Goal: Information Seeking & Learning: Learn about a topic

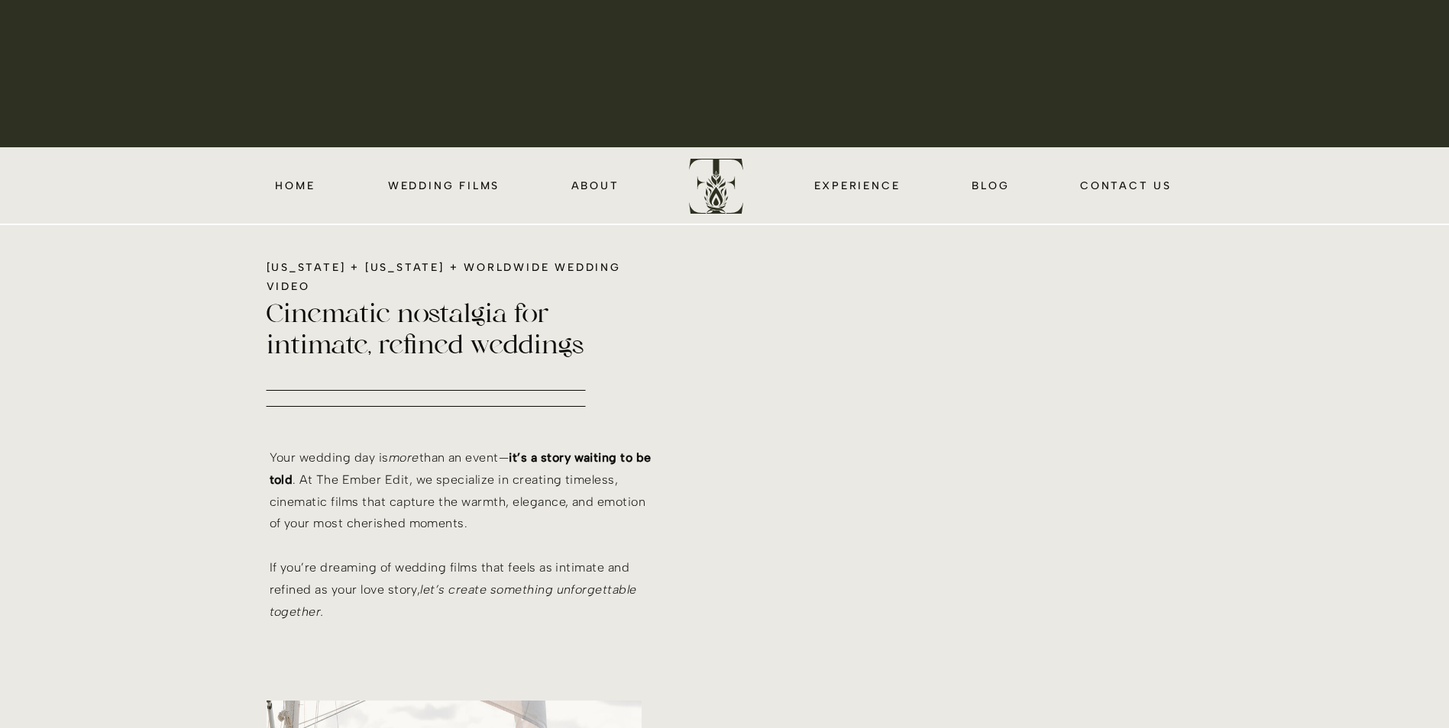
scroll to position [611, 0]
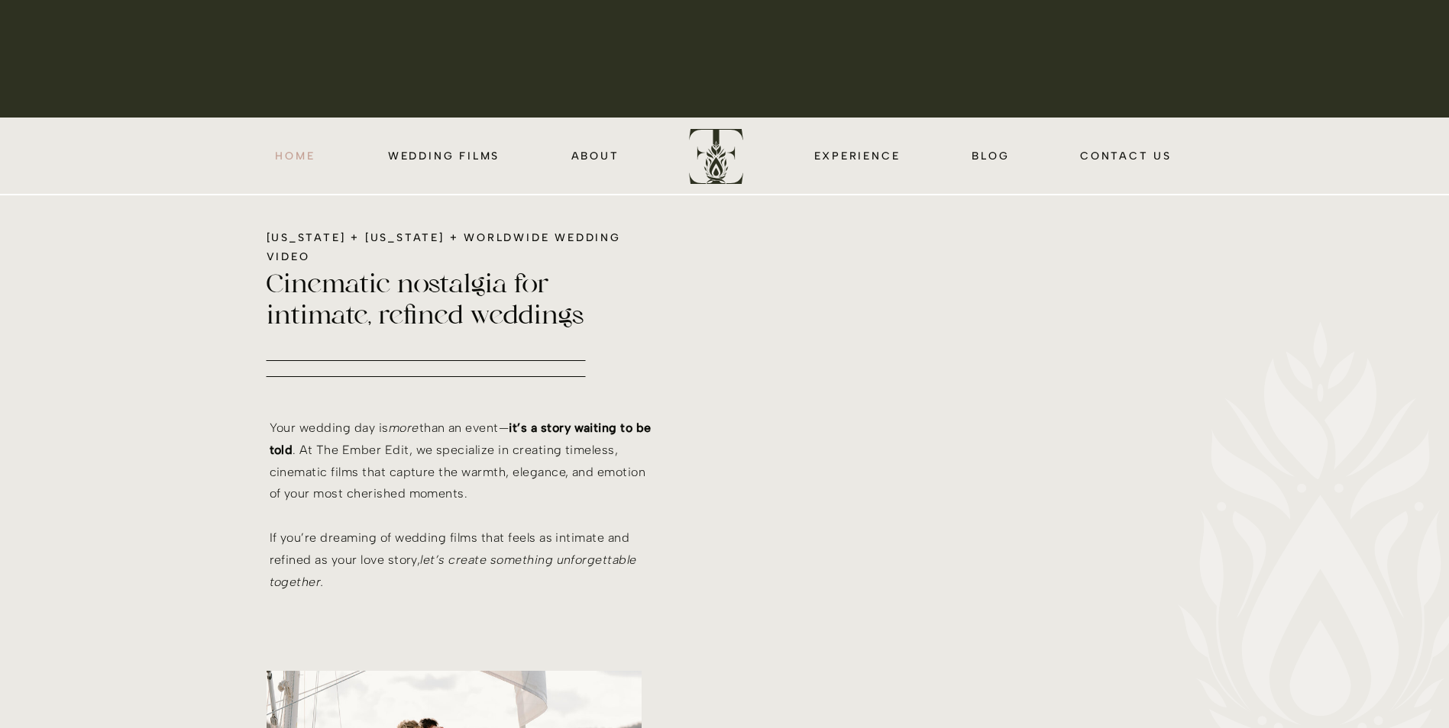
click at [295, 160] on nav "HOME" at bounding box center [295, 156] width 44 height 18
click at [422, 155] on nav "wedding films" at bounding box center [444, 156] width 117 height 18
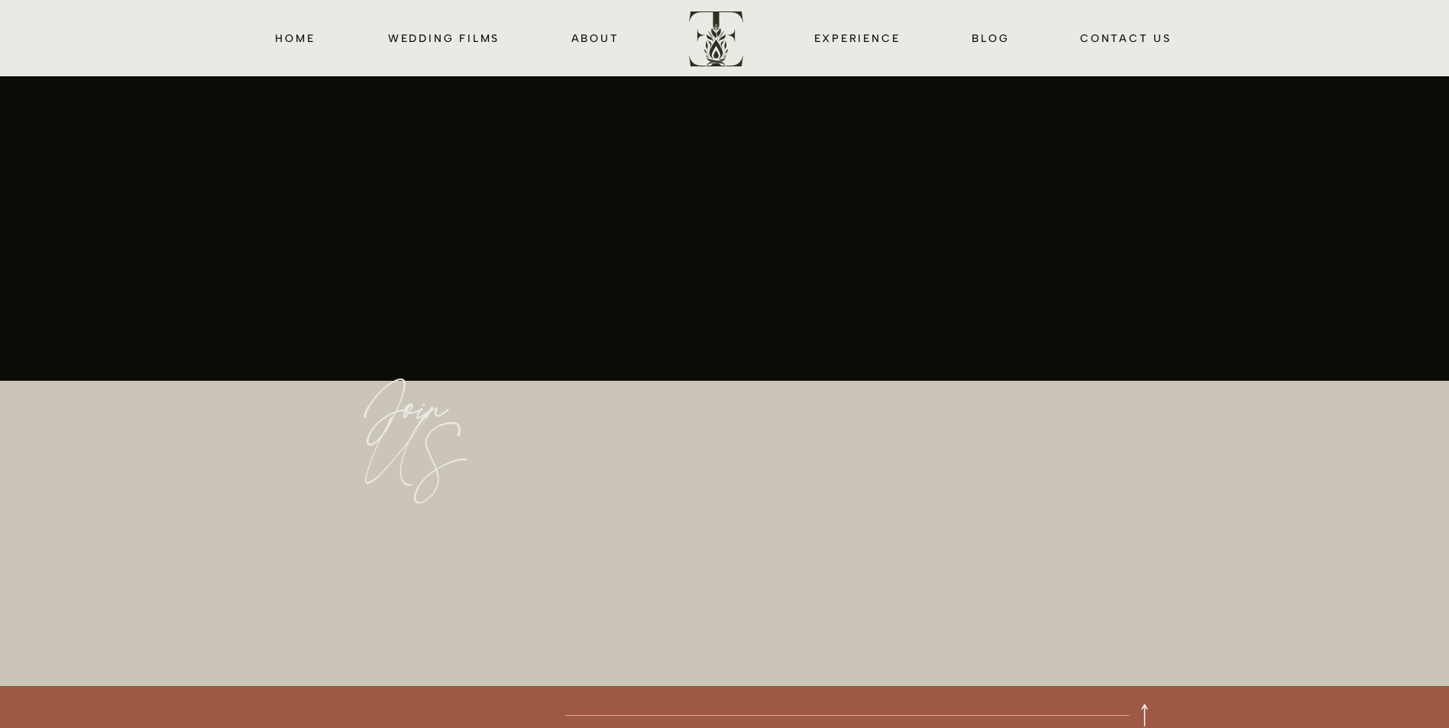
scroll to position [3013, 0]
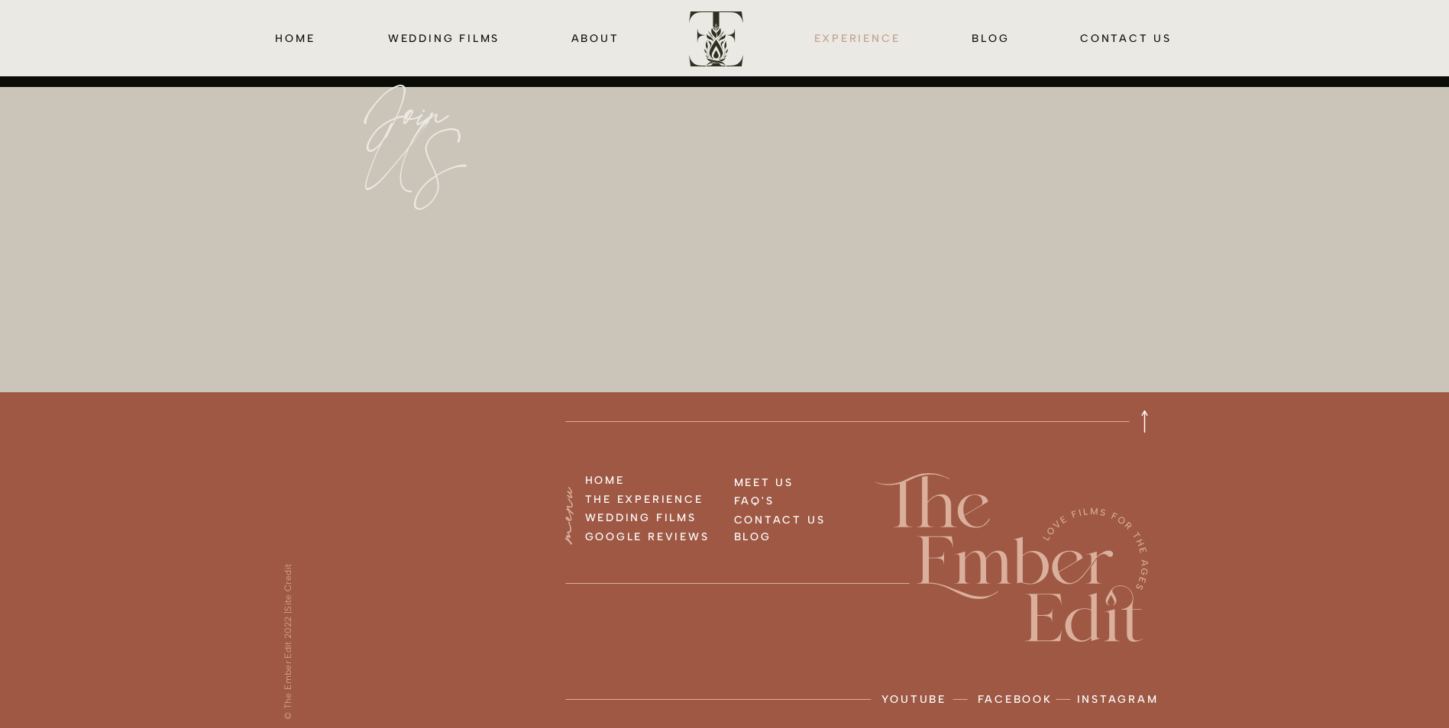
click at [890, 42] on nav "EXPERIENCE" at bounding box center [857, 38] width 92 height 18
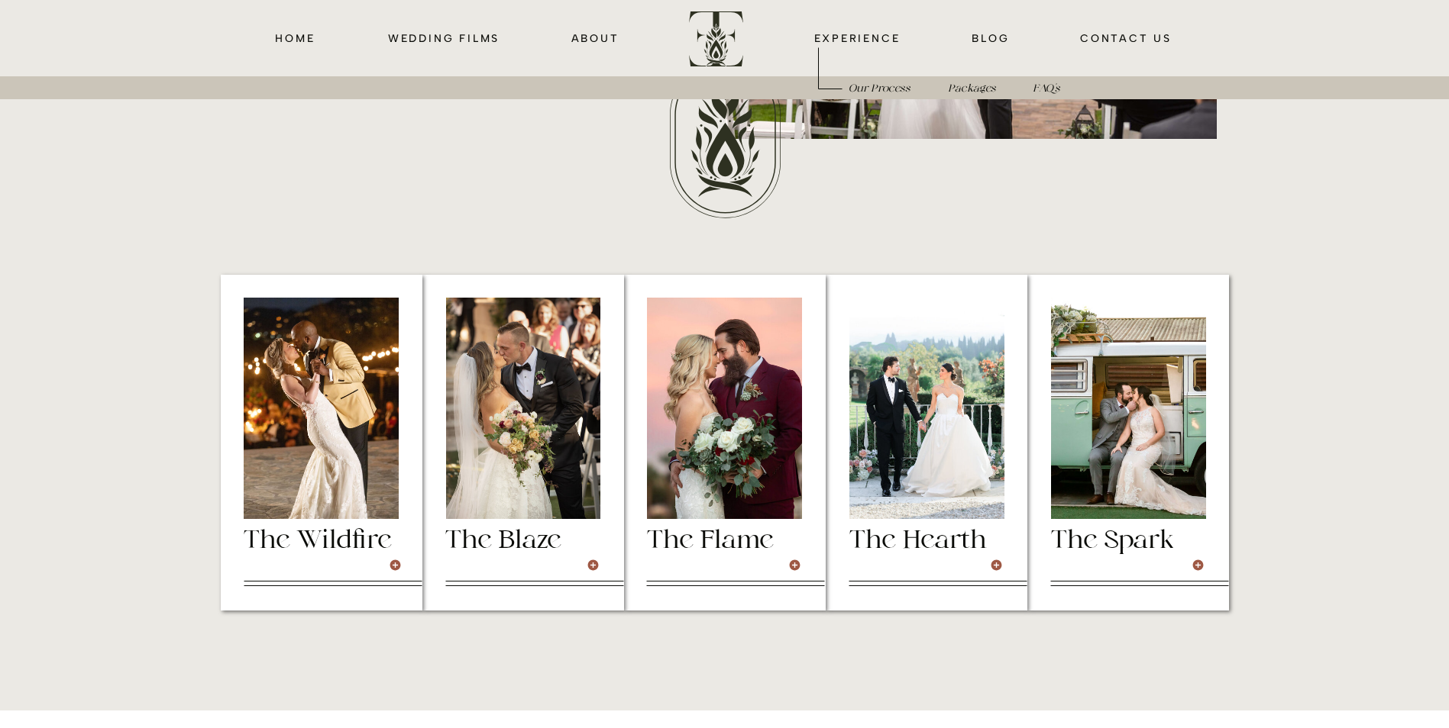
scroll to position [4123, 0]
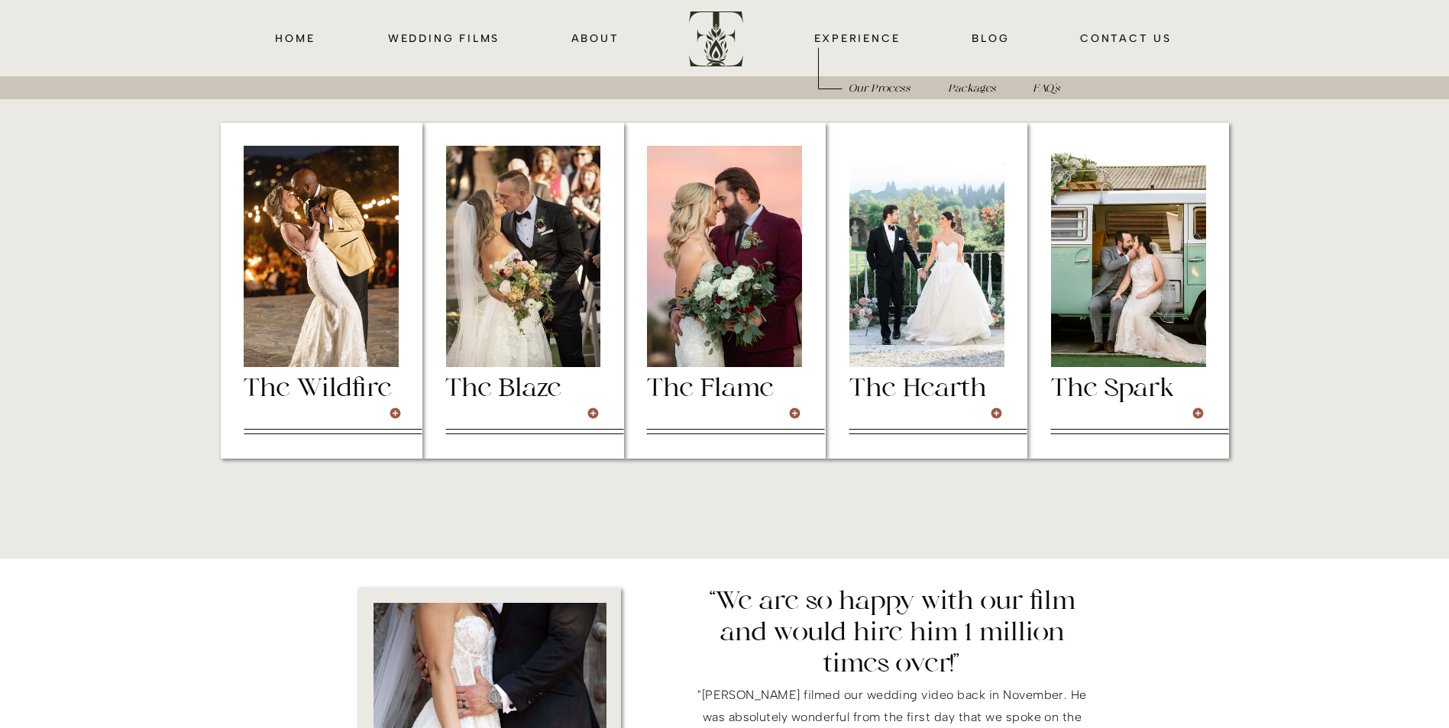
click at [1143, 393] on h3 "The Spark" at bounding box center [1128, 388] width 155 height 26
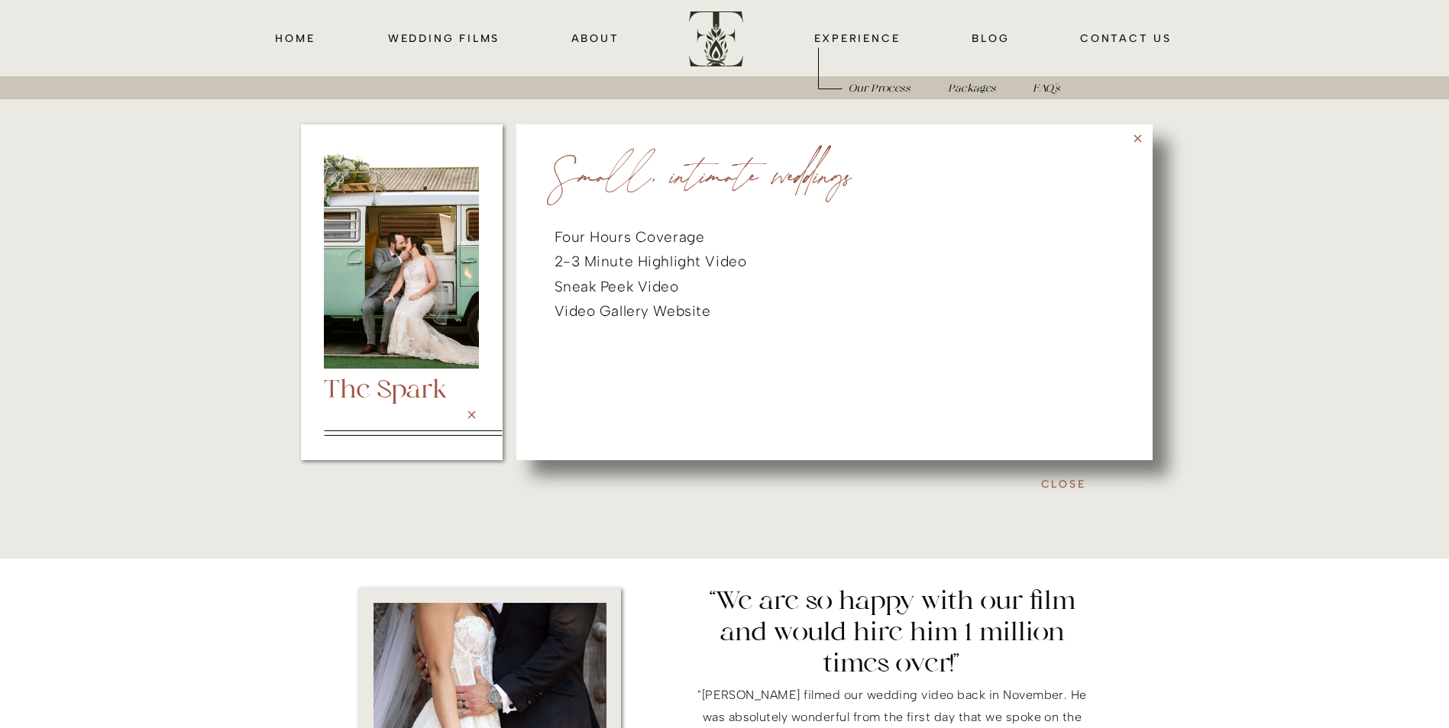
click at [1212, 392] on div at bounding box center [719, 296] width 1019 height 357
click at [1051, 483] on h3 "Close" at bounding box center [1063, 484] width 135 height 18
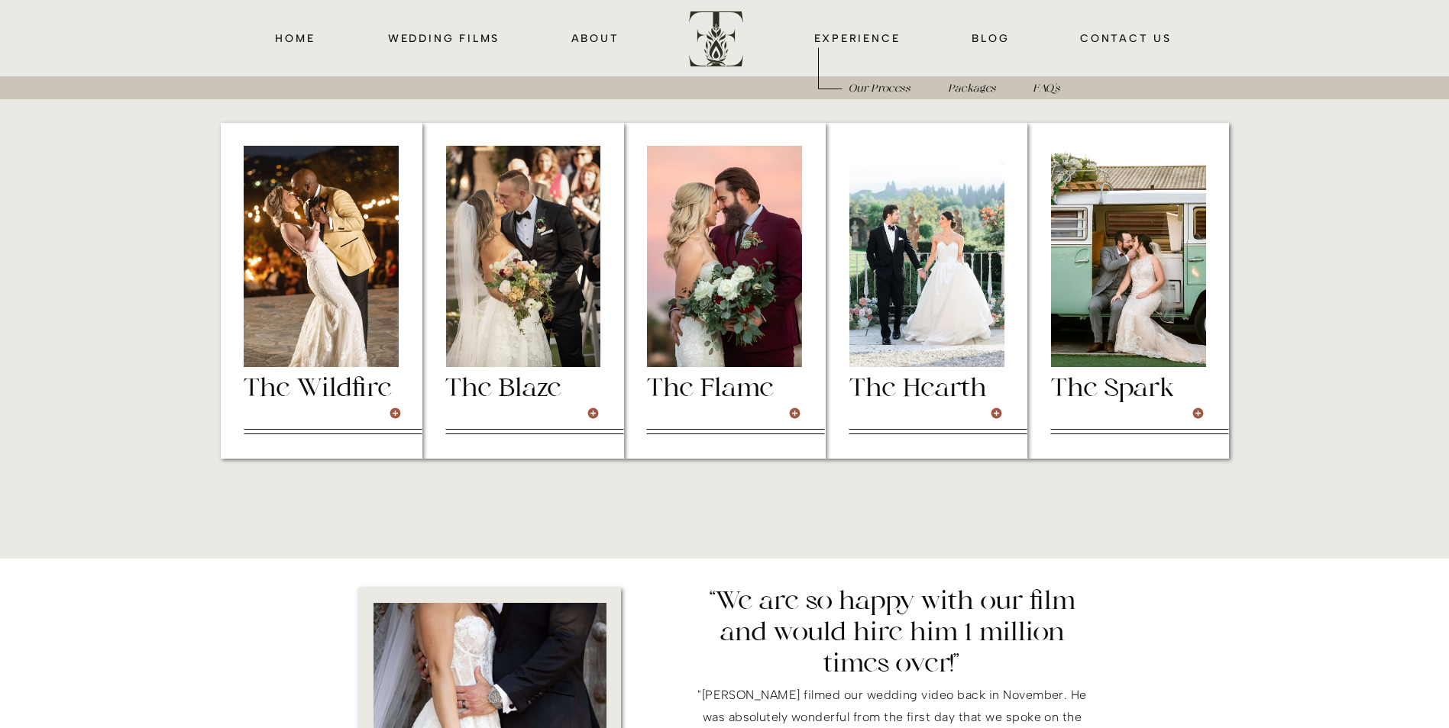
click at [990, 425] on div at bounding box center [926, 291] width 202 height 336
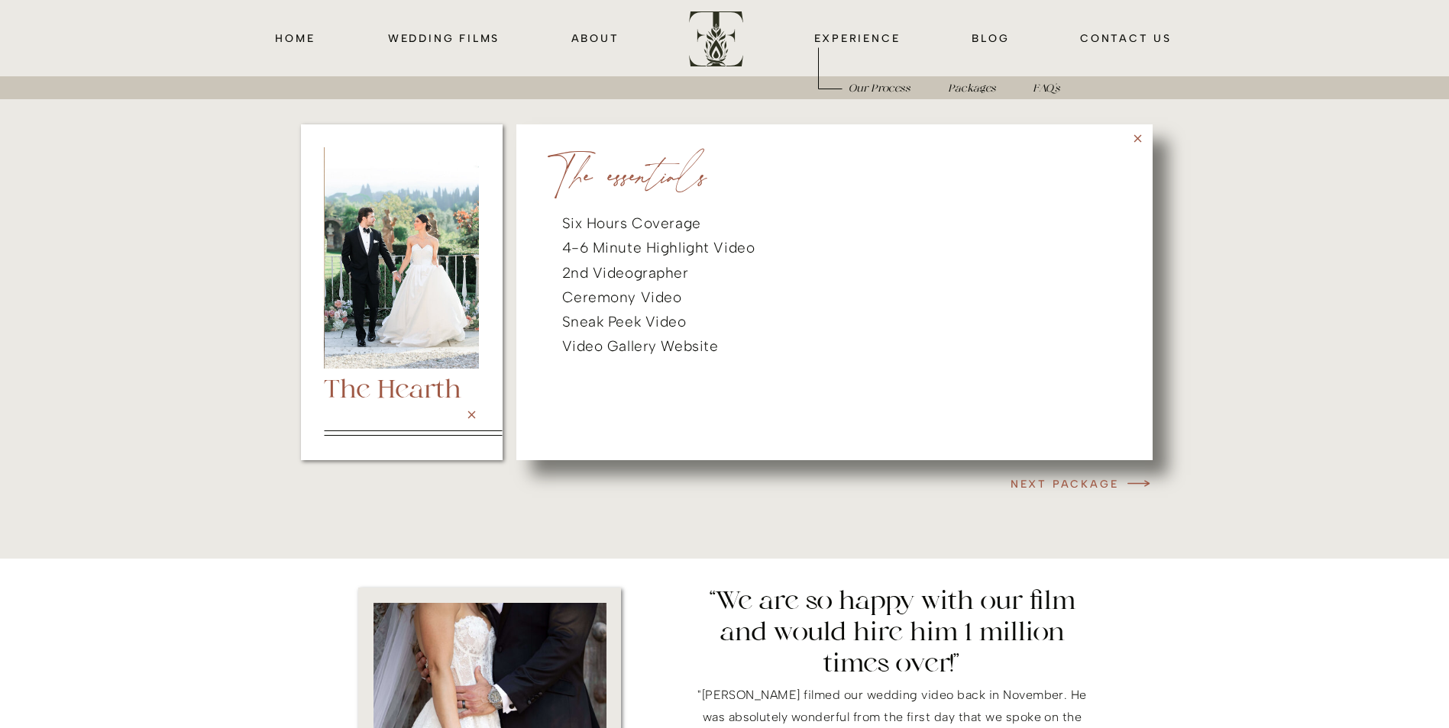
click at [338, 379] on p "The Hearth" at bounding box center [401, 389] width 155 height 26
click at [410, 402] on p "The Hearth" at bounding box center [401, 389] width 155 height 26
click at [467, 416] on icon at bounding box center [471, 415] width 13 height 13
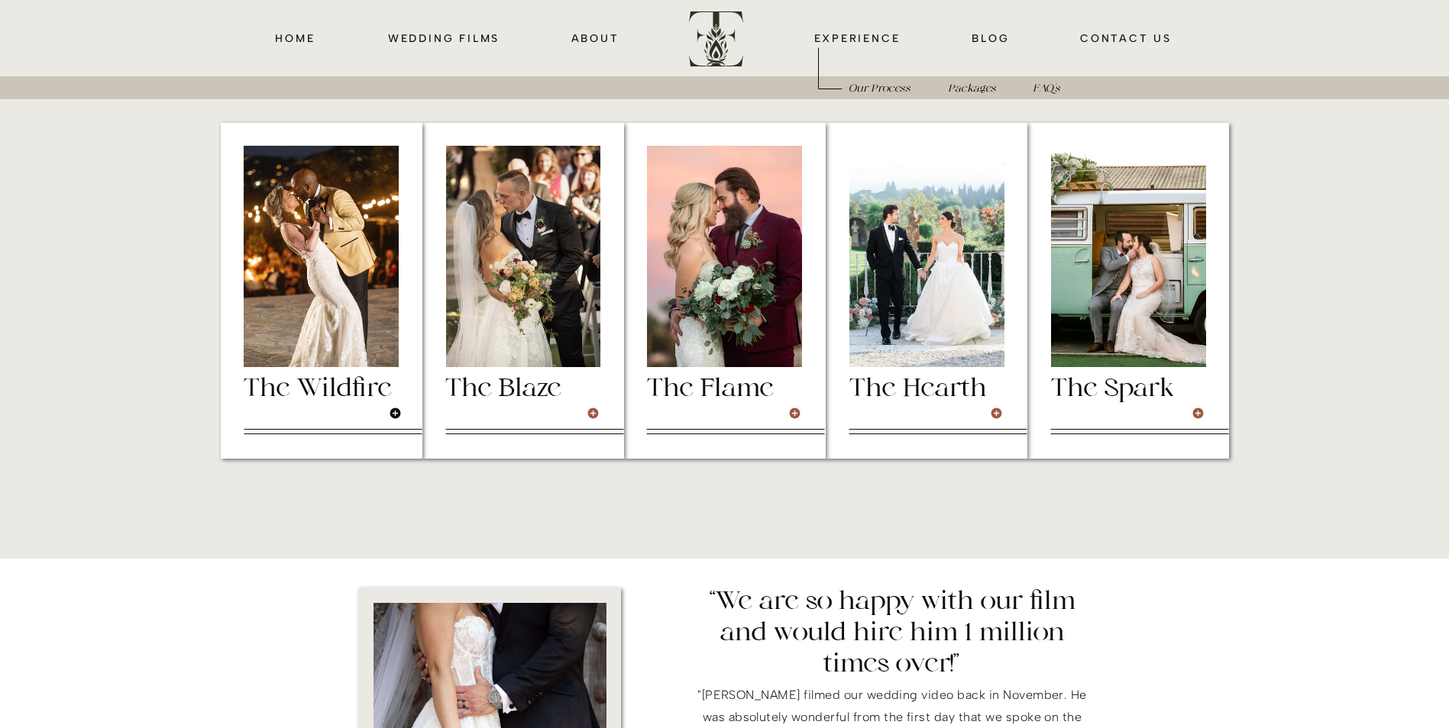
click at [393, 411] on icon at bounding box center [394, 414] width 11 height 11
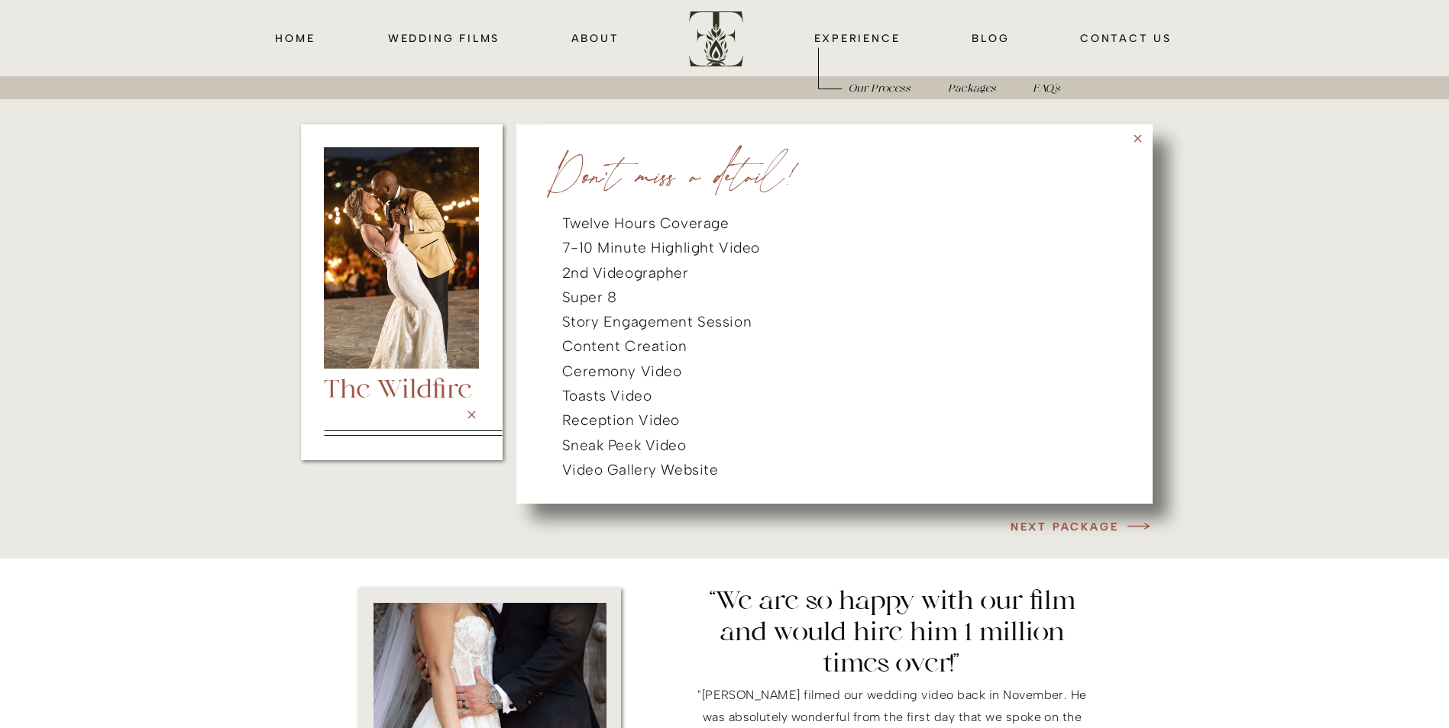
click at [1087, 518] on h3 "NEXT PACKAGE" at bounding box center [1050, 527] width 135 height 18
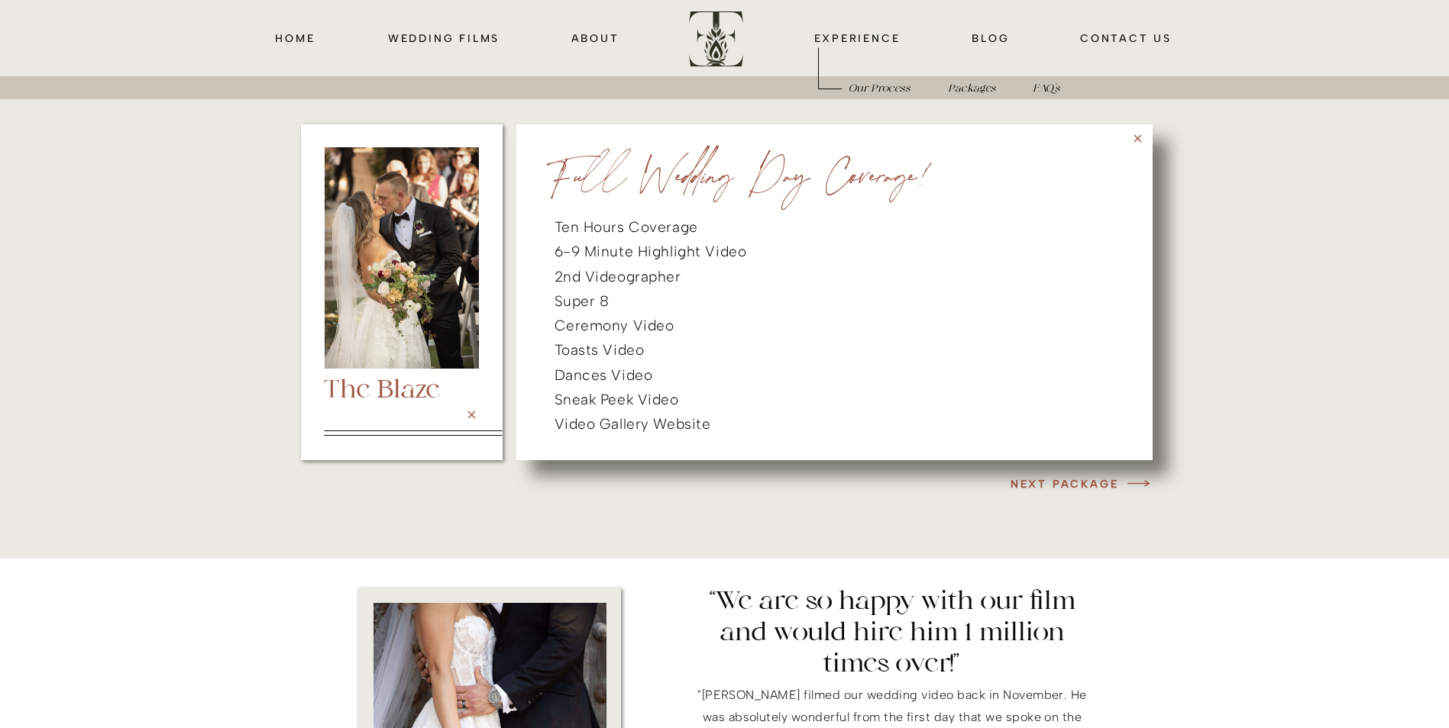
click at [1084, 487] on h3 "NEXT PACKAGE" at bounding box center [1050, 484] width 135 height 18
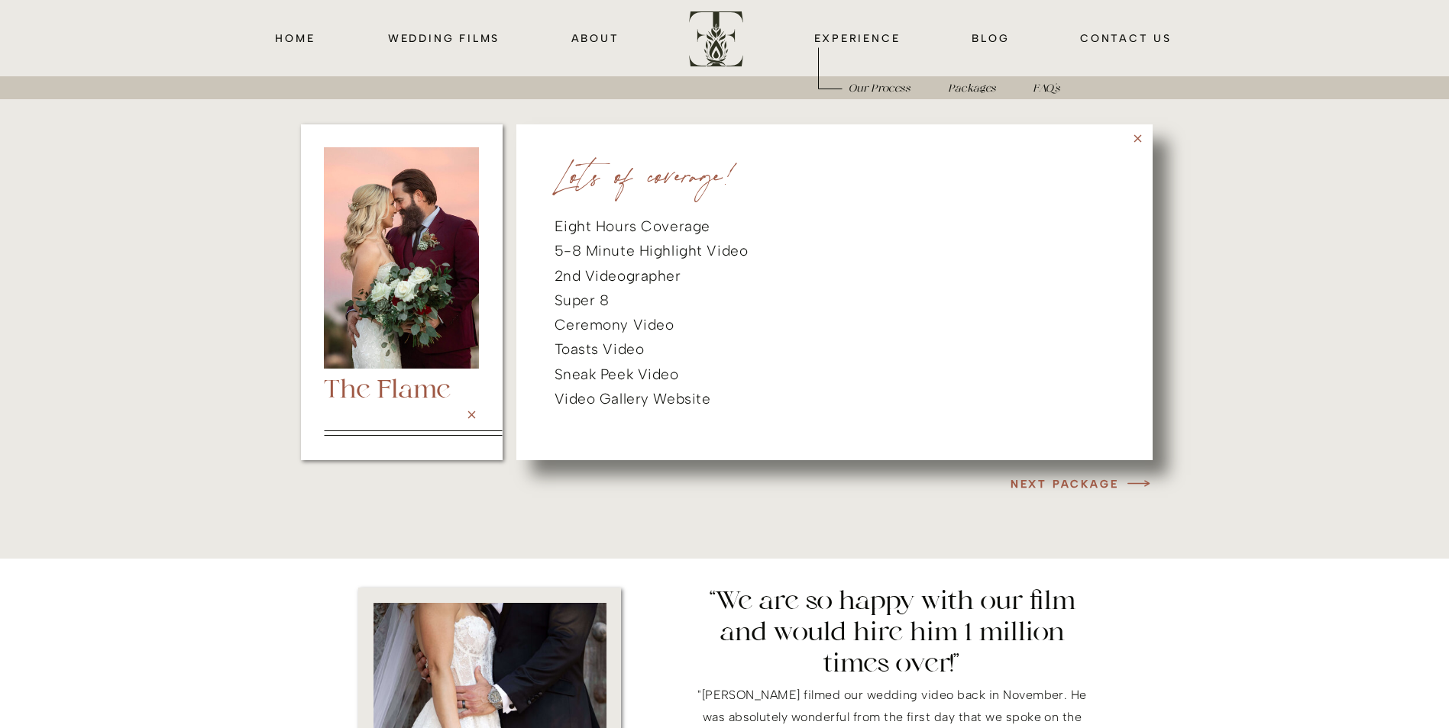
click at [1081, 486] on h3 "NEXT PACKAGE" at bounding box center [1050, 484] width 135 height 18
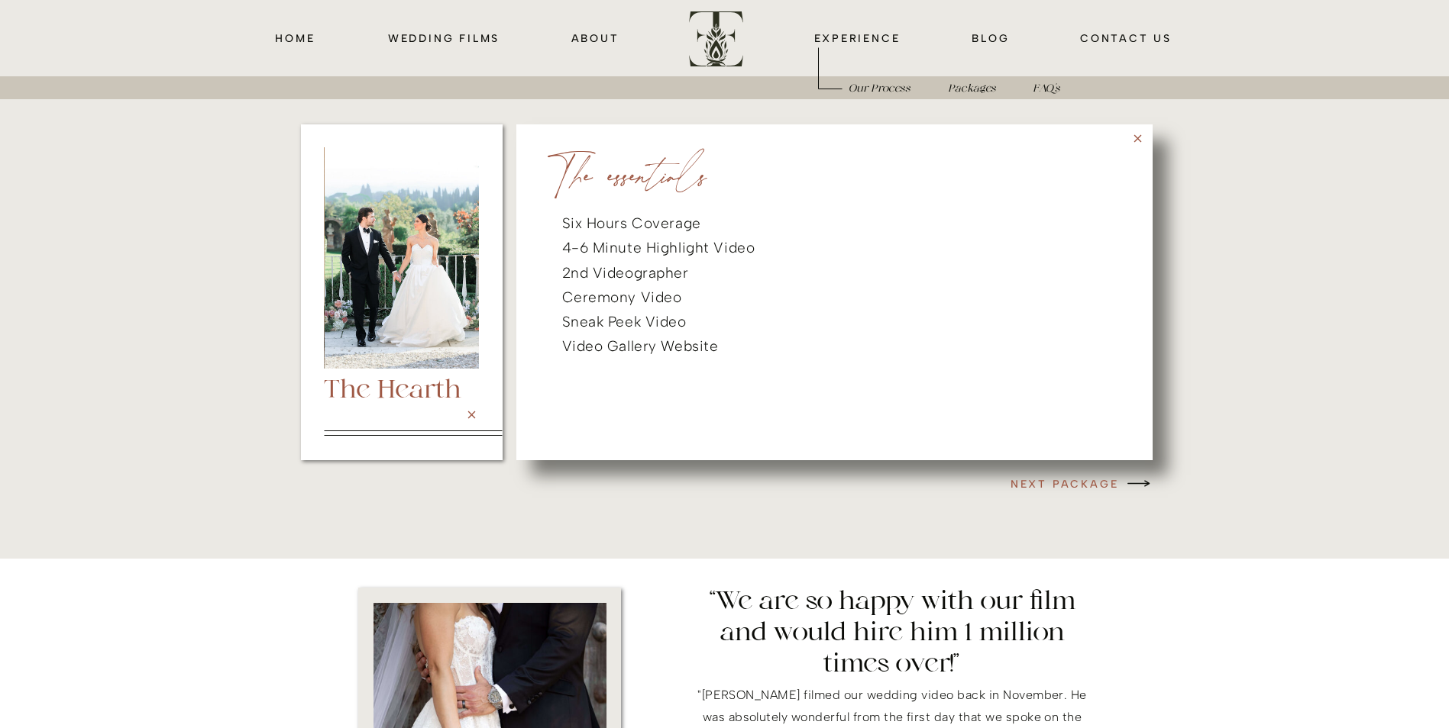
click at [1126, 482] on icon at bounding box center [1138, 484] width 28 height 30
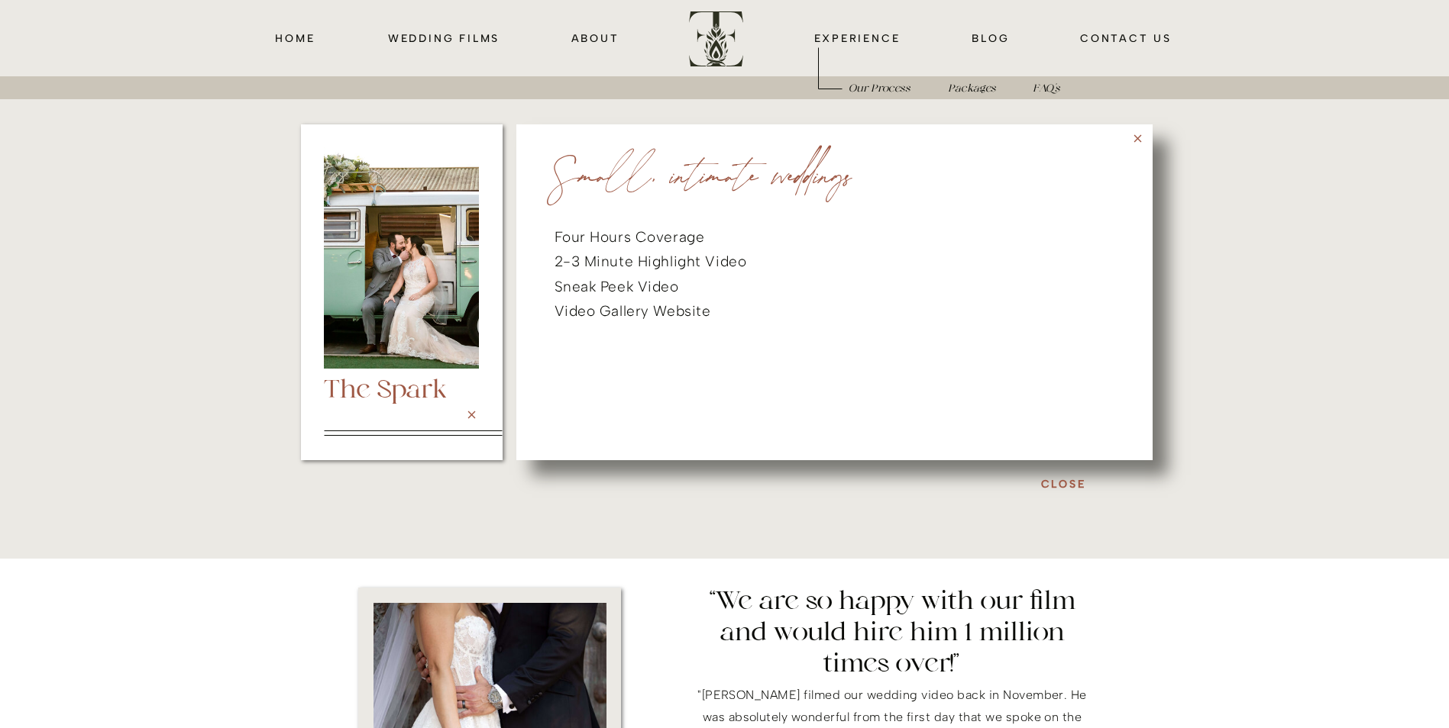
click at [1097, 486] on h3 "Close" at bounding box center [1063, 484] width 135 height 18
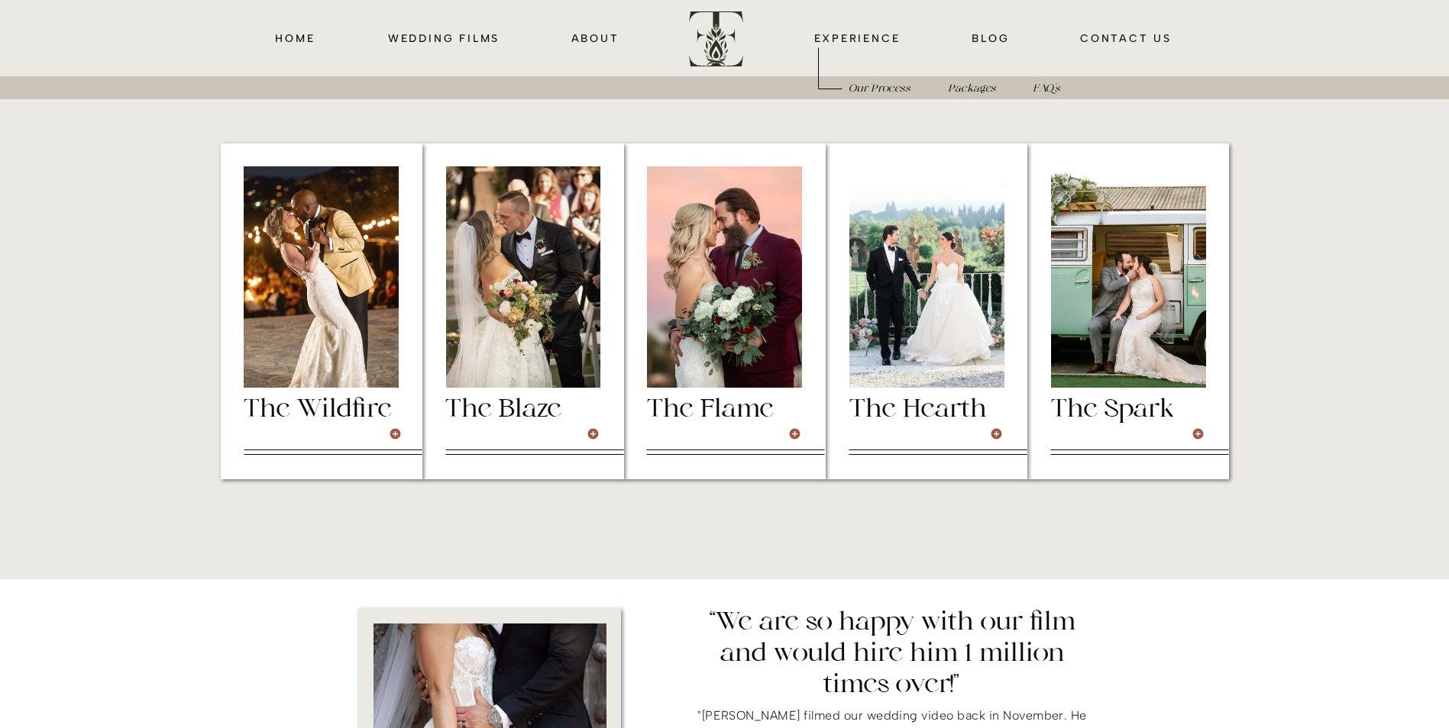
scroll to position [3997, 0]
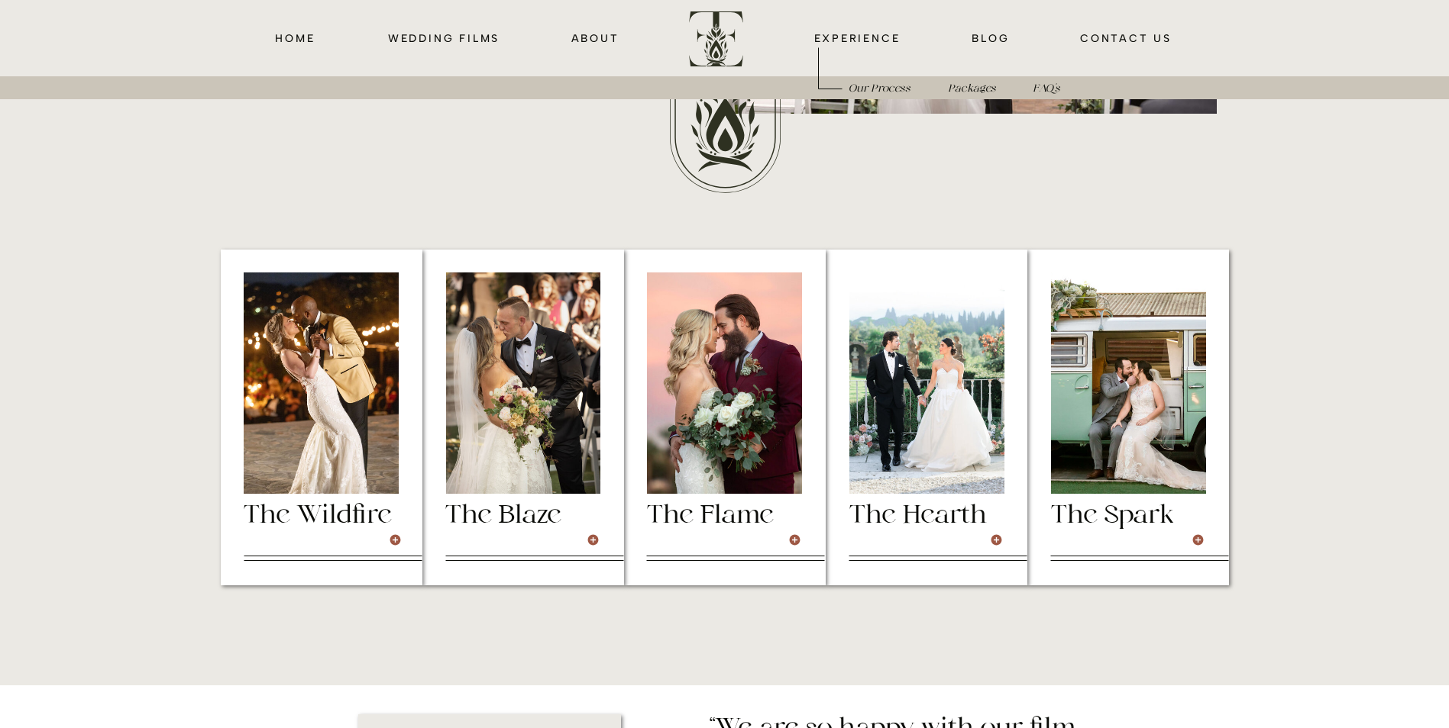
click at [945, 518] on h3 "The Hearth" at bounding box center [926, 515] width 155 height 26
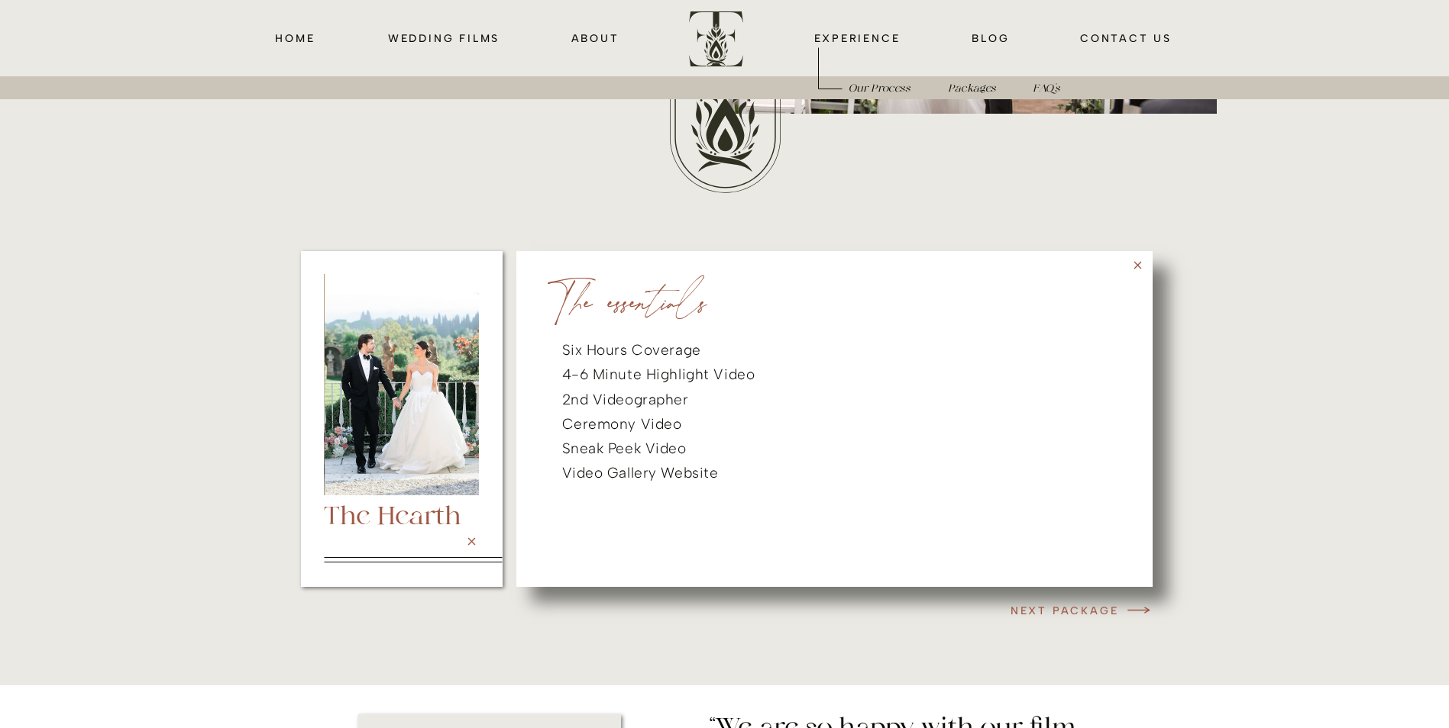
click at [1138, 263] on icon at bounding box center [1137, 265] width 13 height 13
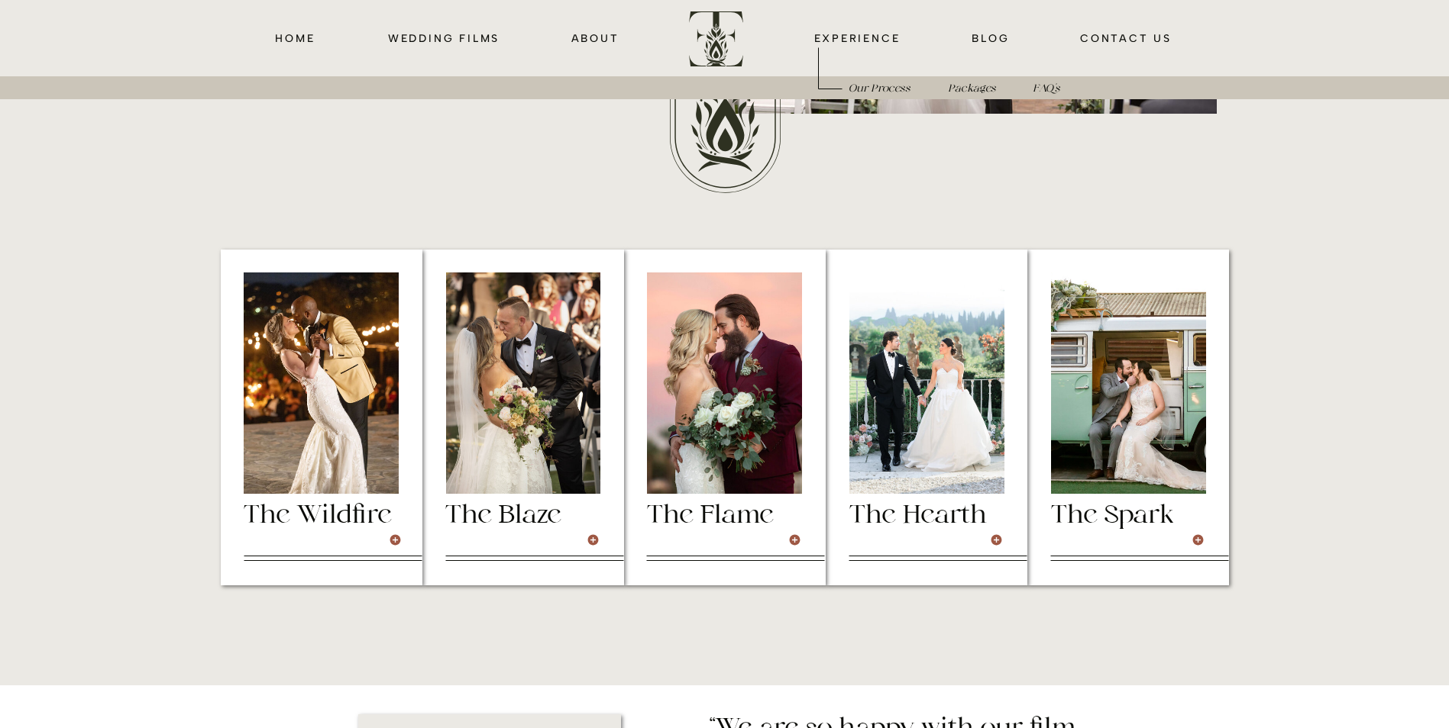
click at [780, 510] on h3 "The Flame" at bounding box center [724, 515] width 155 height 26
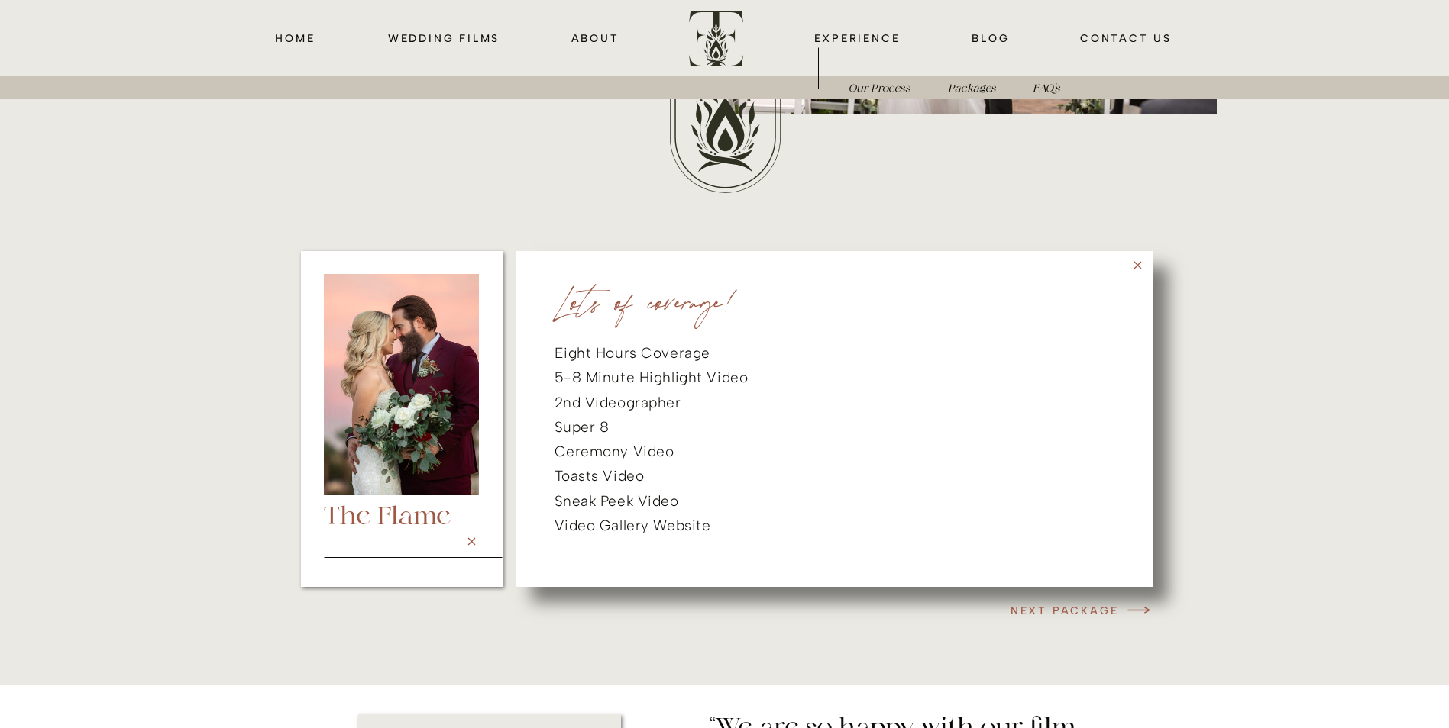
click at [1153, 278] on div at bounding box center [719, 422] width 1019 height 357
click at [1138, 263] on icon at bounding box center [1137, 265] width 13 height 13
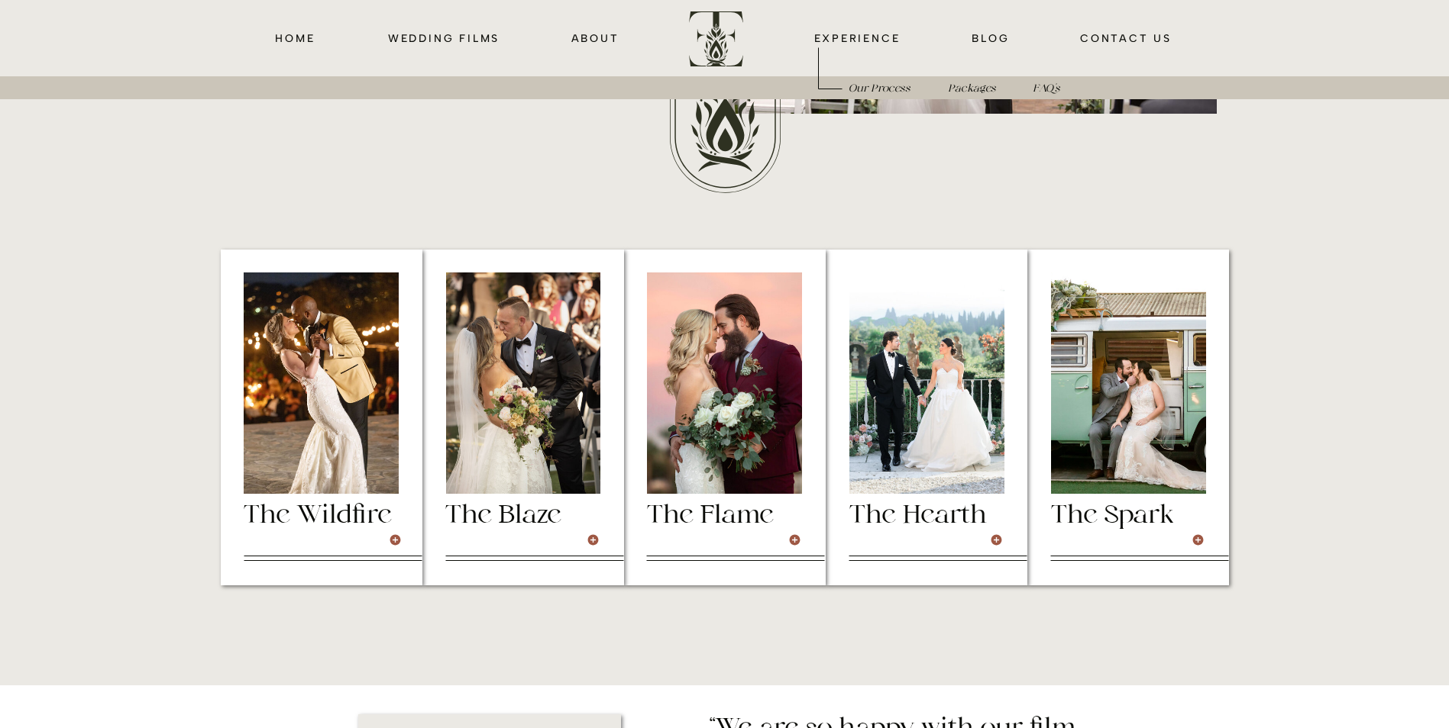
click at [525, 528] on h3 "The Blaze" at bounding box center [522, 515] width 155 height 26
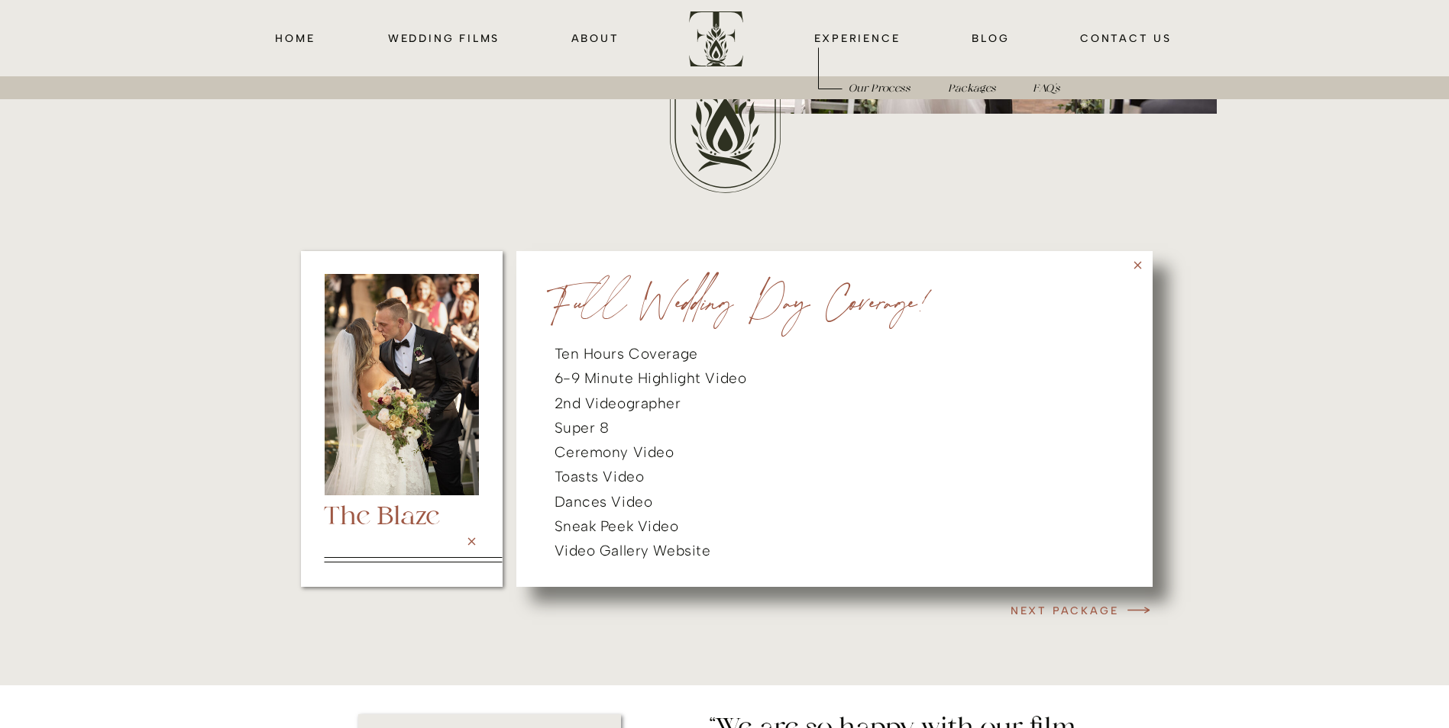
click at [1159, 257] on div at bounding box center [719, 422] width 1019 height 357
click at [1137, 260] on icon at bounding box center [1137, 265] width 13 height 13
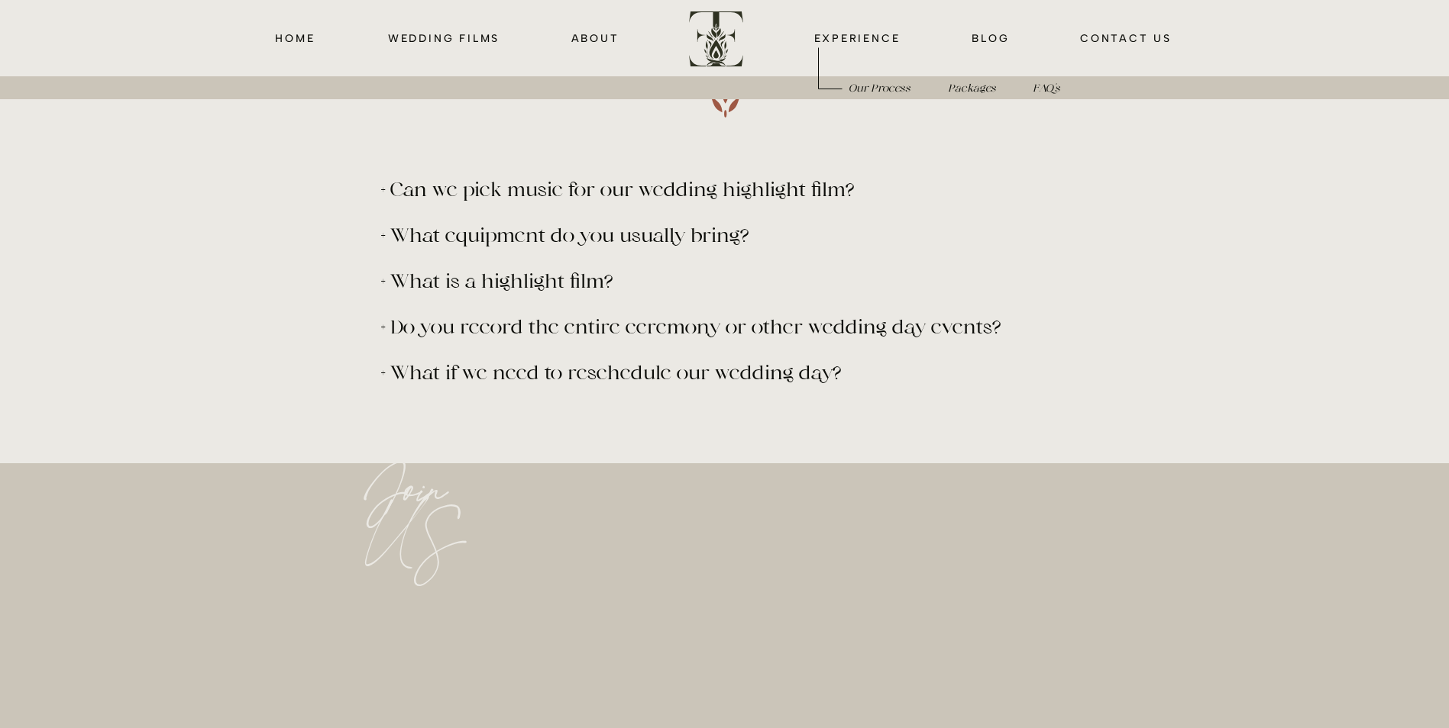
scroll to position [6287, 0]
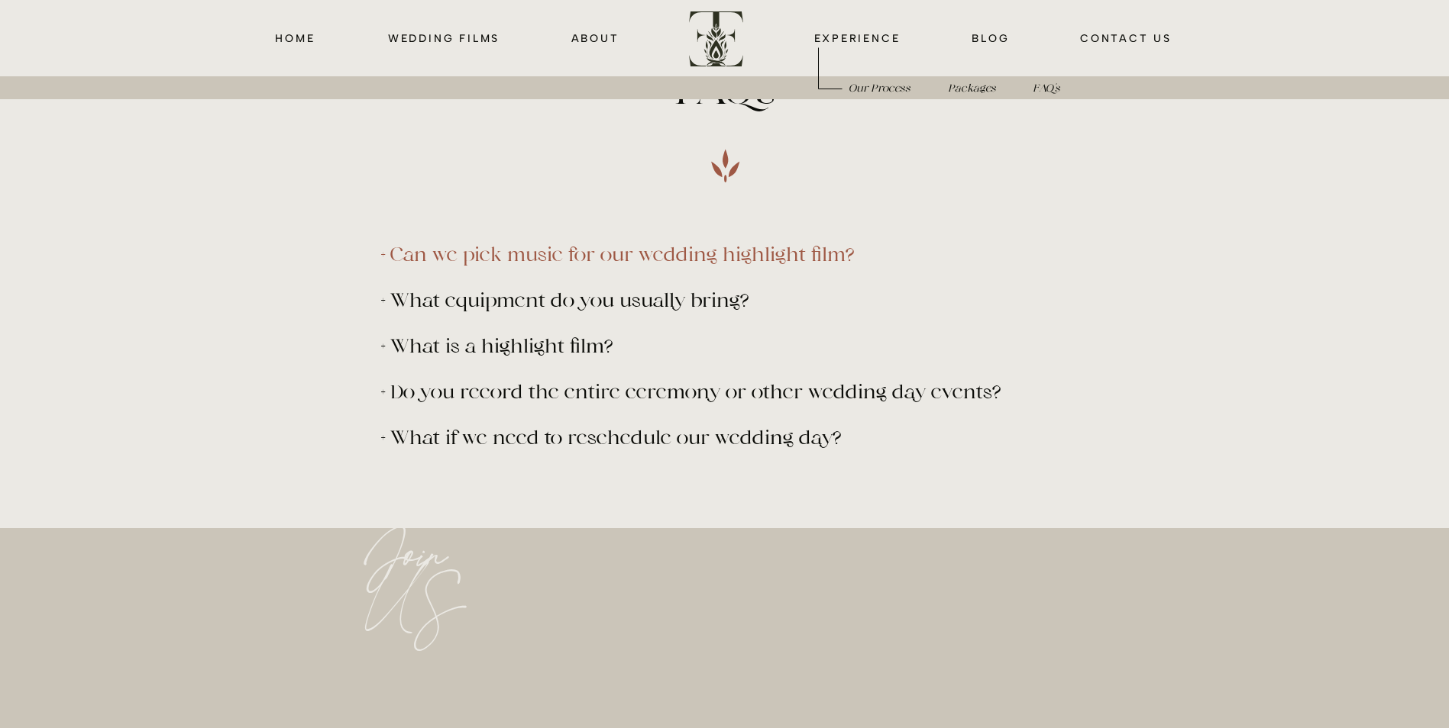
click at [719, 255] on p "+ Can we pick music for our wedding highlight film?" at bounding box center [703, 253] width 645 height 19
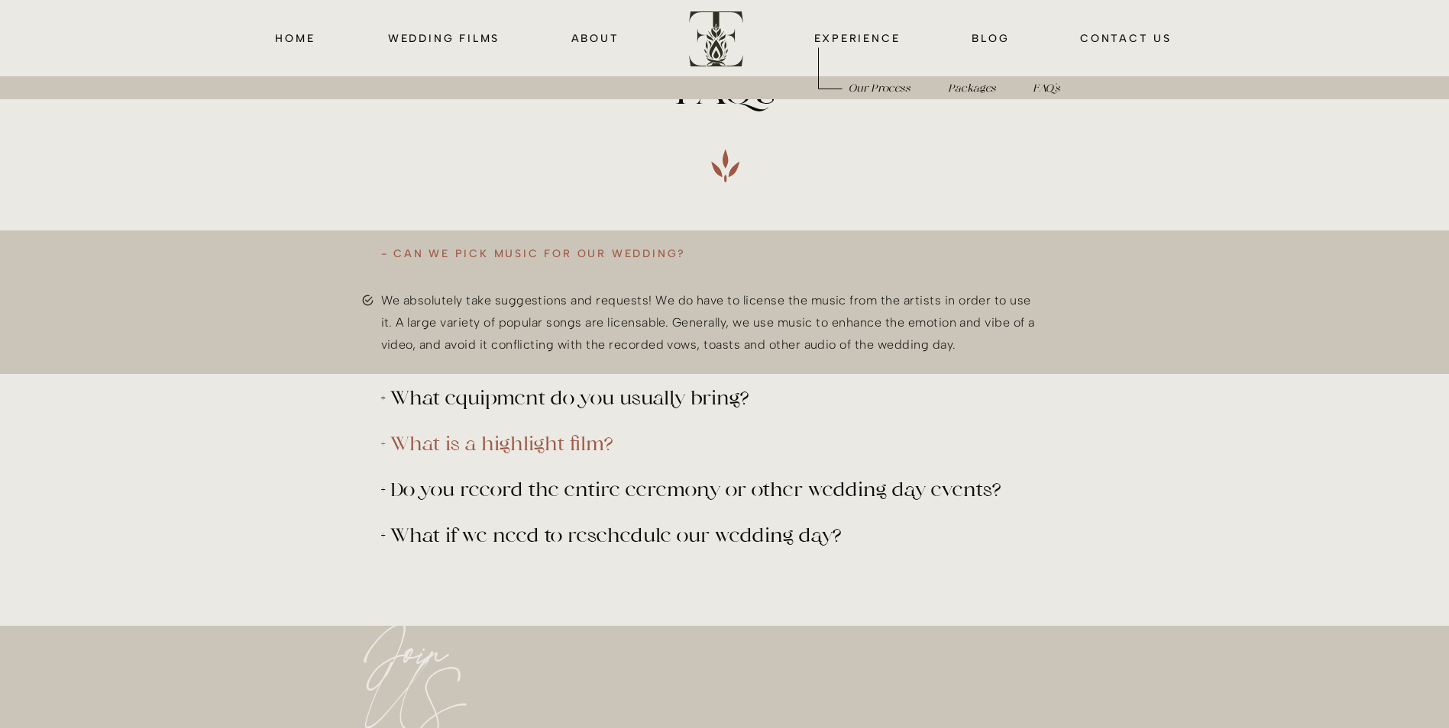
click at [522, 444] on p "+ What is a highlight film?" at bounding box center [703, 443] width 645 height 19
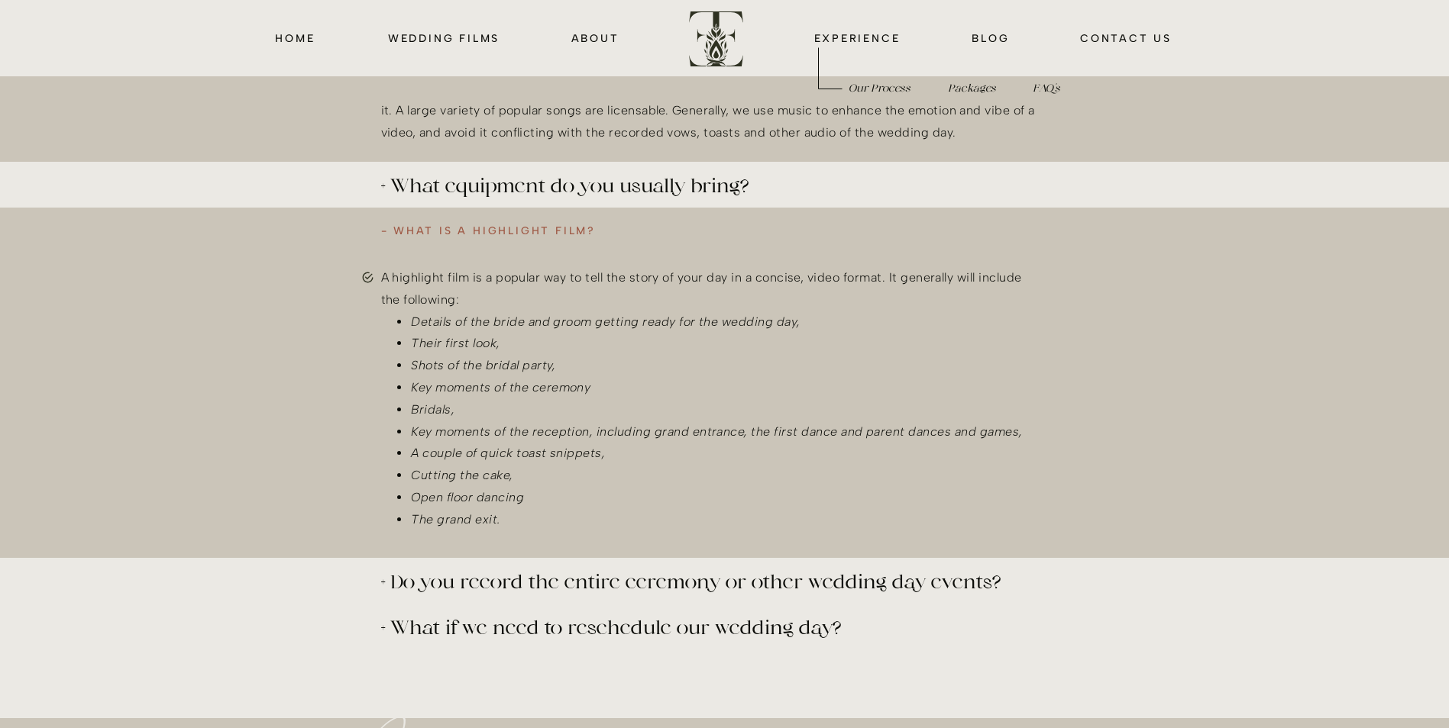
scroll to position [6593, 0]
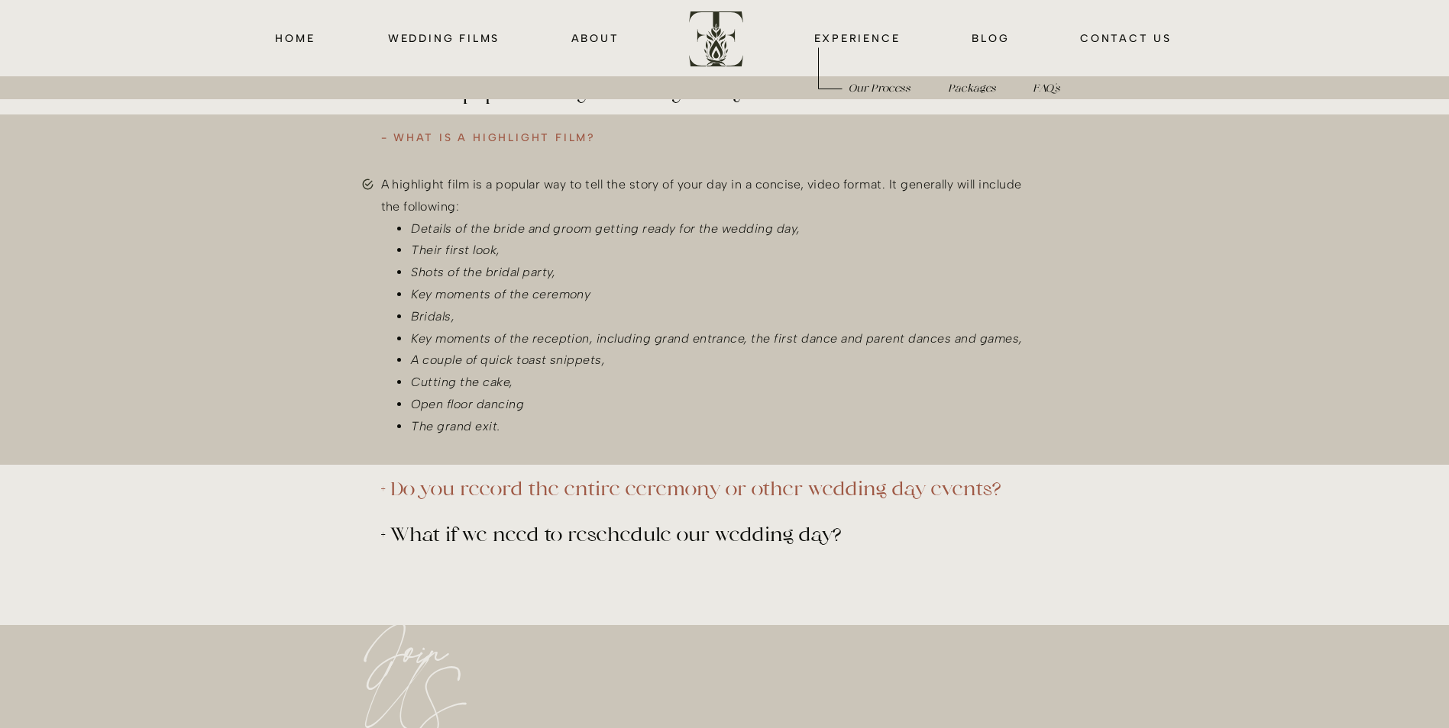
click at [597, 489] on p "+ Do you record the entire ceremony or other wedding day events?" at bounding box center [703, 488] width 645 height 19
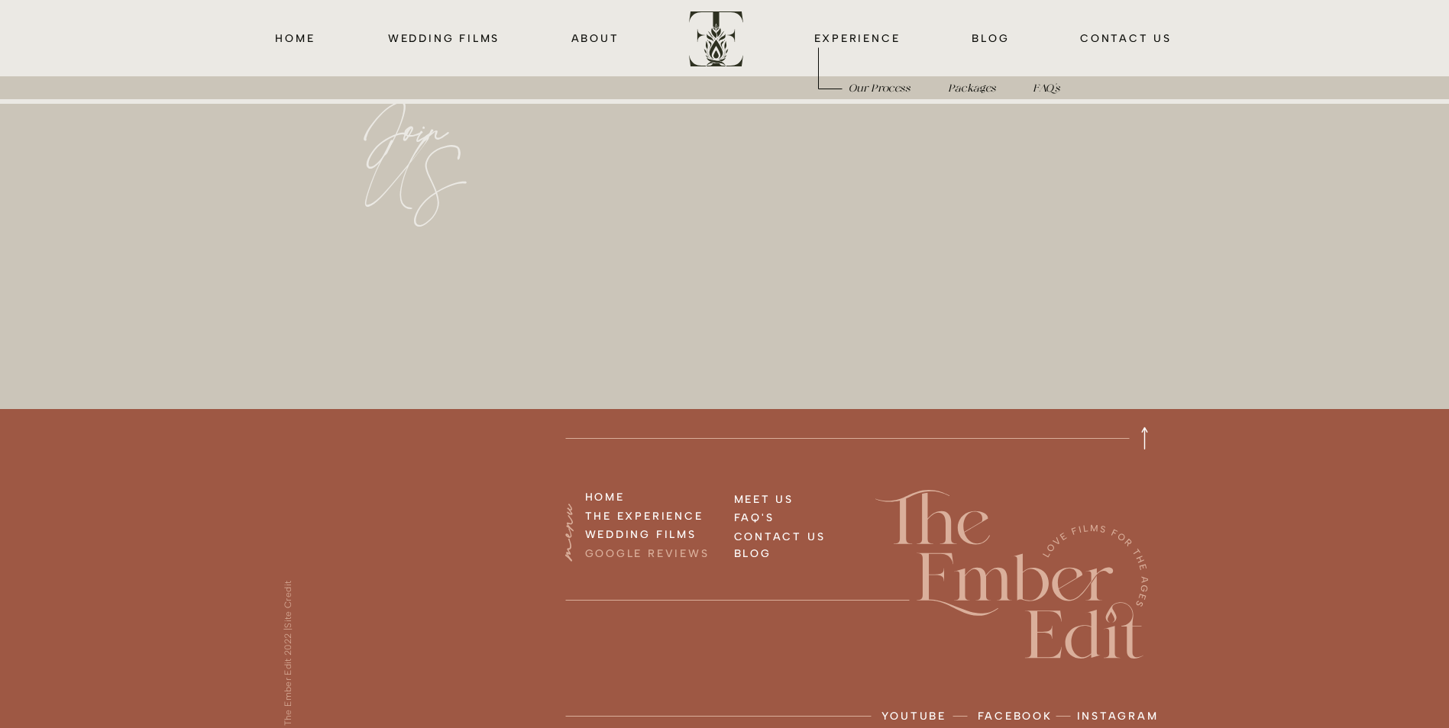
scroll to position [7238, 0]
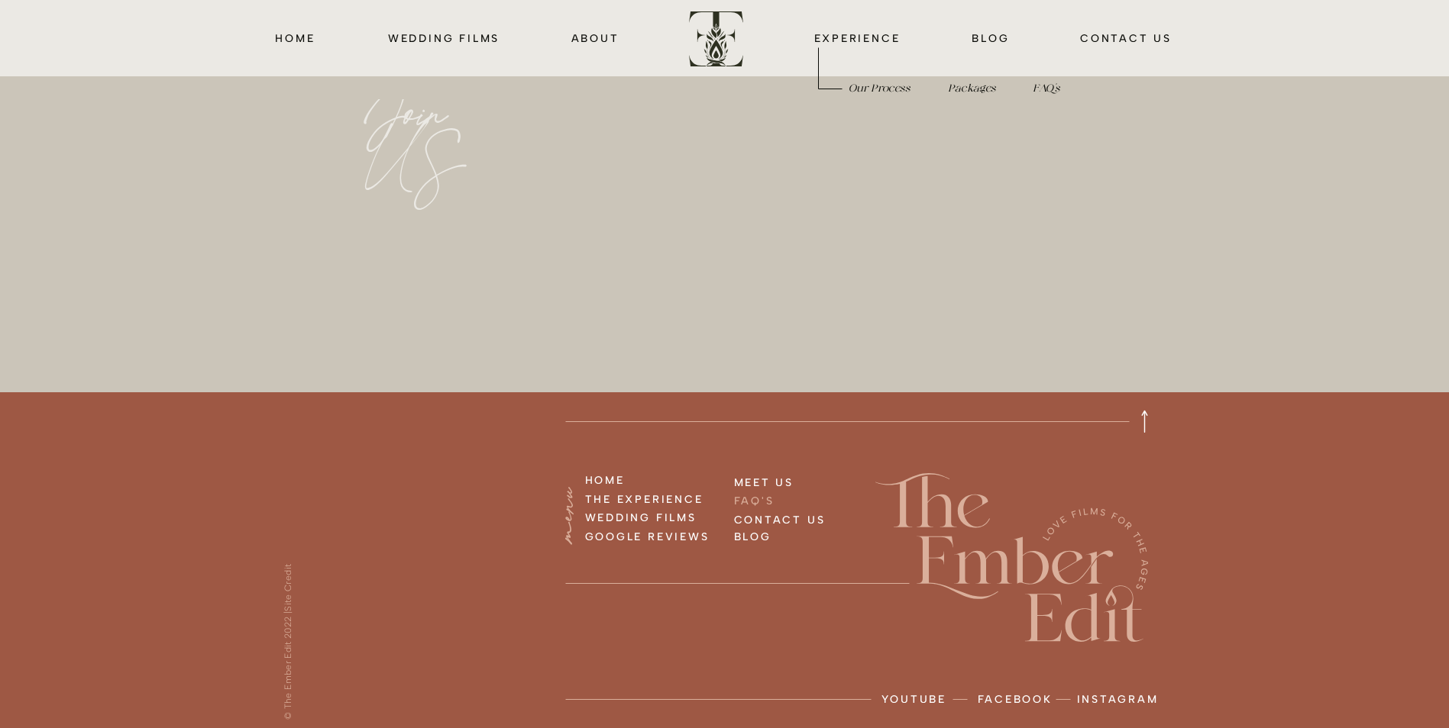
click at [759, 499] on h3 "FAQ'S" at bounding box center [791, 500] width 114 height 17
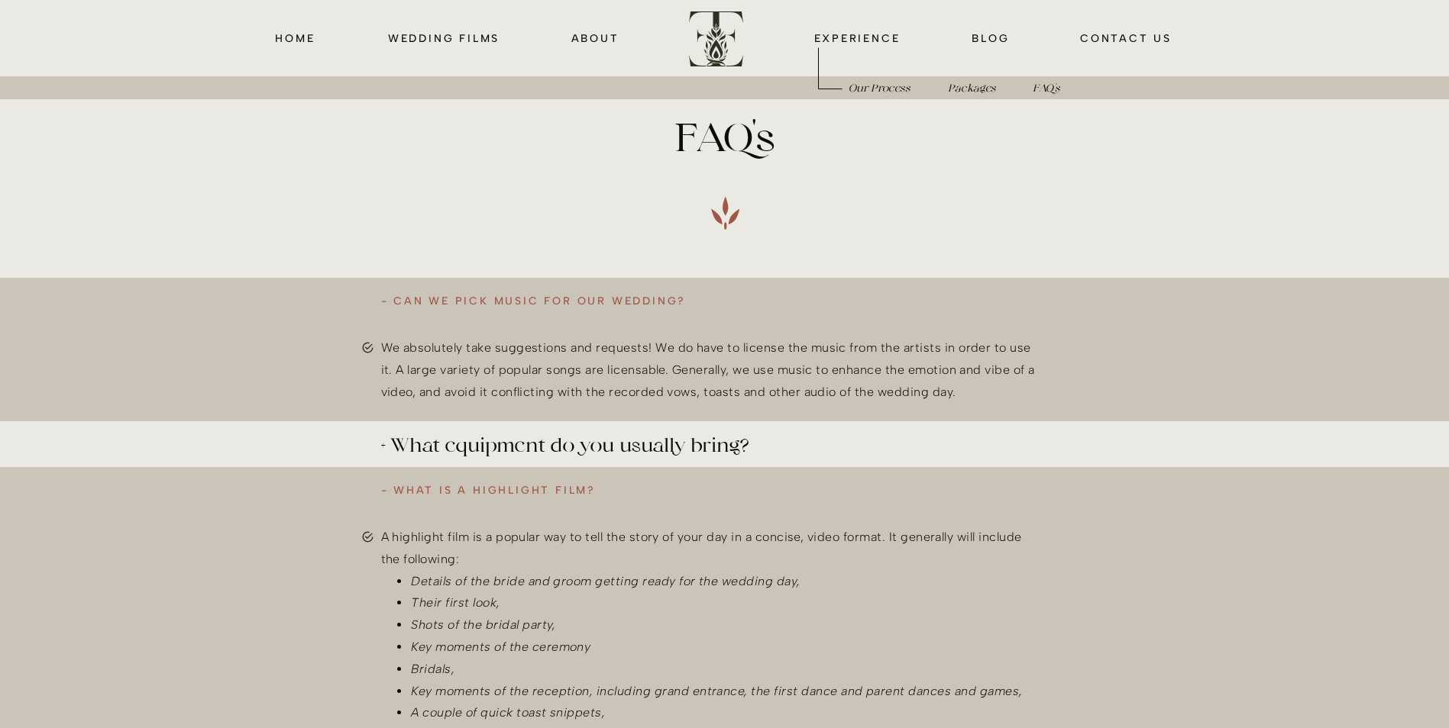
scroll to position [6235, 0]
